Goal: Information Seeking & Learning: Learn about a topic

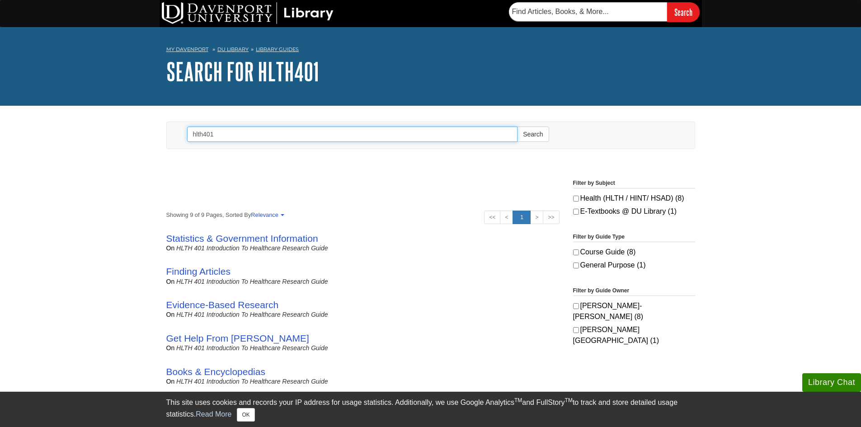
click at [310, 132] on input "hlth401" at bounding box center [352, 134] width 331 height 15
drag, startPoint x: 307, startPoint y: 138, endPoint x: 98, endPoint y: 123, distance: 209.9
click at [98, 123] on body "Library Chat This site uses cookies and records your IP address for usage stati…" at bounding box center [430, 401] width 861 height 802
click at [517, 127] on button "Search" at bounding box center [533, 134] width 32 height 15
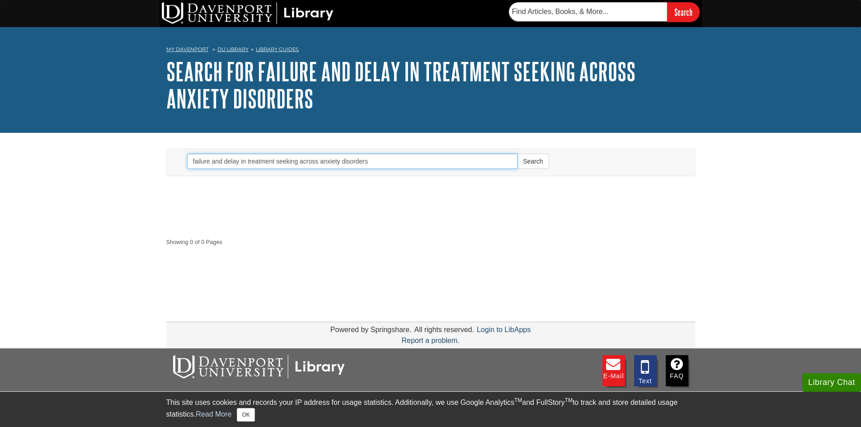
drag, startPoint x: 413, startPoint y: 164, endPoint x: 0, endPoint y: 95, distance: 418.5
click at [0, 95] on body "Library Chat This site uses cookies and records your IP address for usage stati…" at bounding box center [430, 253] width 861 height 506
click at [532, 161] on button "Search" at bounding box center [533, 161] width 32 height 15
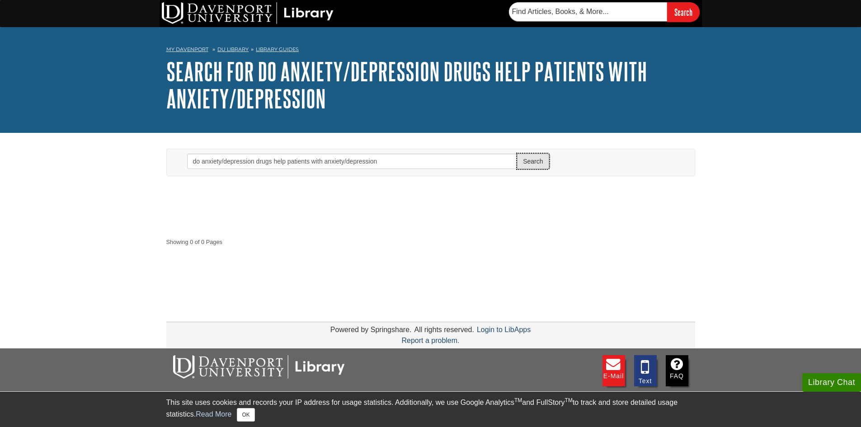
click at [525, 158] on button "Search" at bounding box center [533, 161] width 32 height 15
click at [420, 167] on input "do anxiety/depression drugs help patients with anxiety/depression" at bounding box center [352, 161] width 331 height 15
type input "do anxiety/depression drugs help patients with anxiety/depression?"
click at [517, 154] on button "Search" at bounding box center [533, 161] width 32 height 15
drag, startPoint x: 398, startPoint y: 164, endPoint x: 148, endPoint y: 172, distance: 250.2
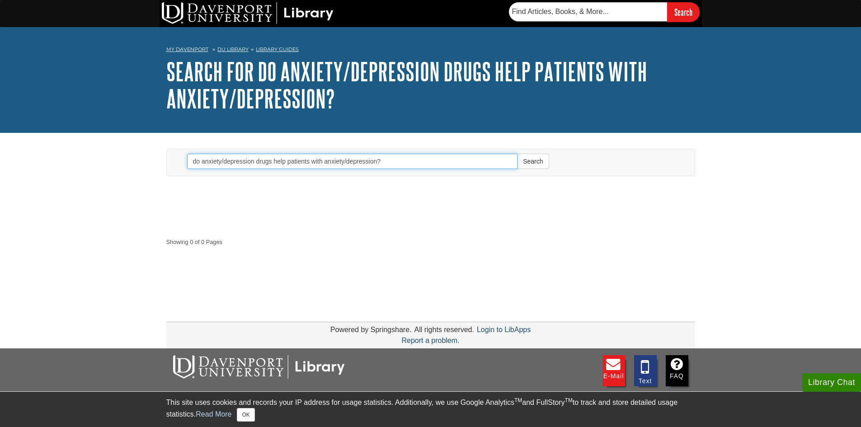
click at [151, 170] on body "Library Chat This site uses cookies and records your IP address for usage stati…" at bounding box center [430, 253] width 861 height 506
click at [265, 46] on link "Library Guides" at bounding box center [277, 49] width 43 height 6
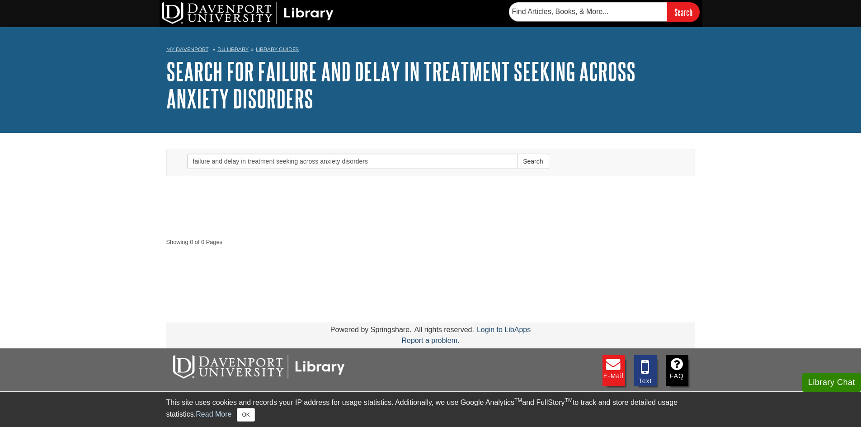
type input "hlth401"
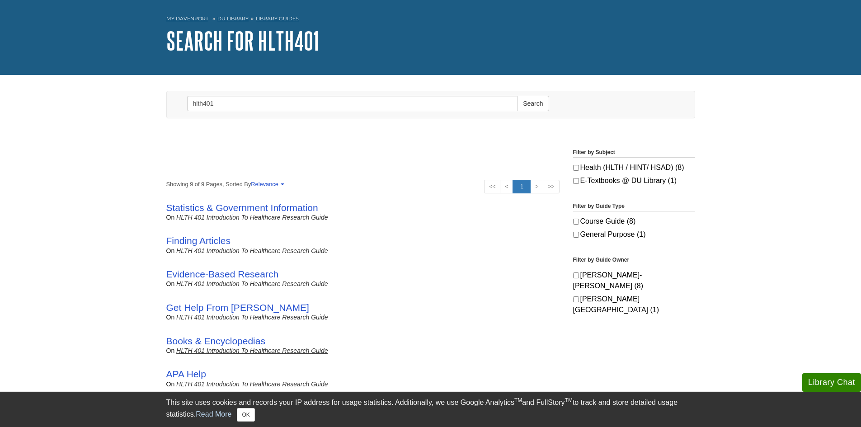
scroll to position [45, 0]
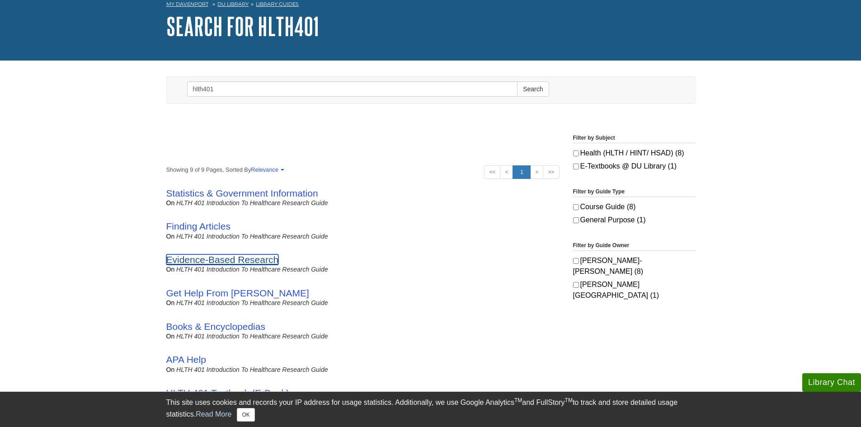
click at [250, 261] on link "Evidence-Based Research" at bounding box center [222, 260] width 113 height 10
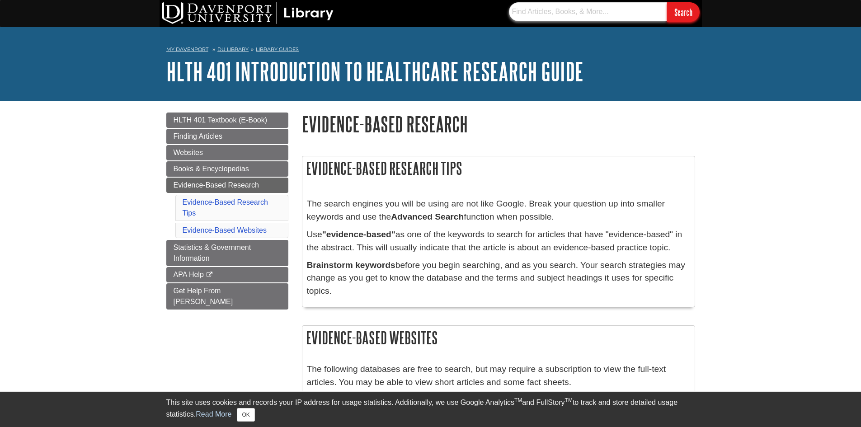
click at [569, 14] on input "text" at bounding box center [588, 11] width 158 height 19
type input "do anxiety/depression drugs help patients with anxiety/depression"
click at [694, 19] on input "Search" at bounding box center [683, 11] width 33 height 19
